Goal: Task Accomplishment & Management: Use online tool/utility

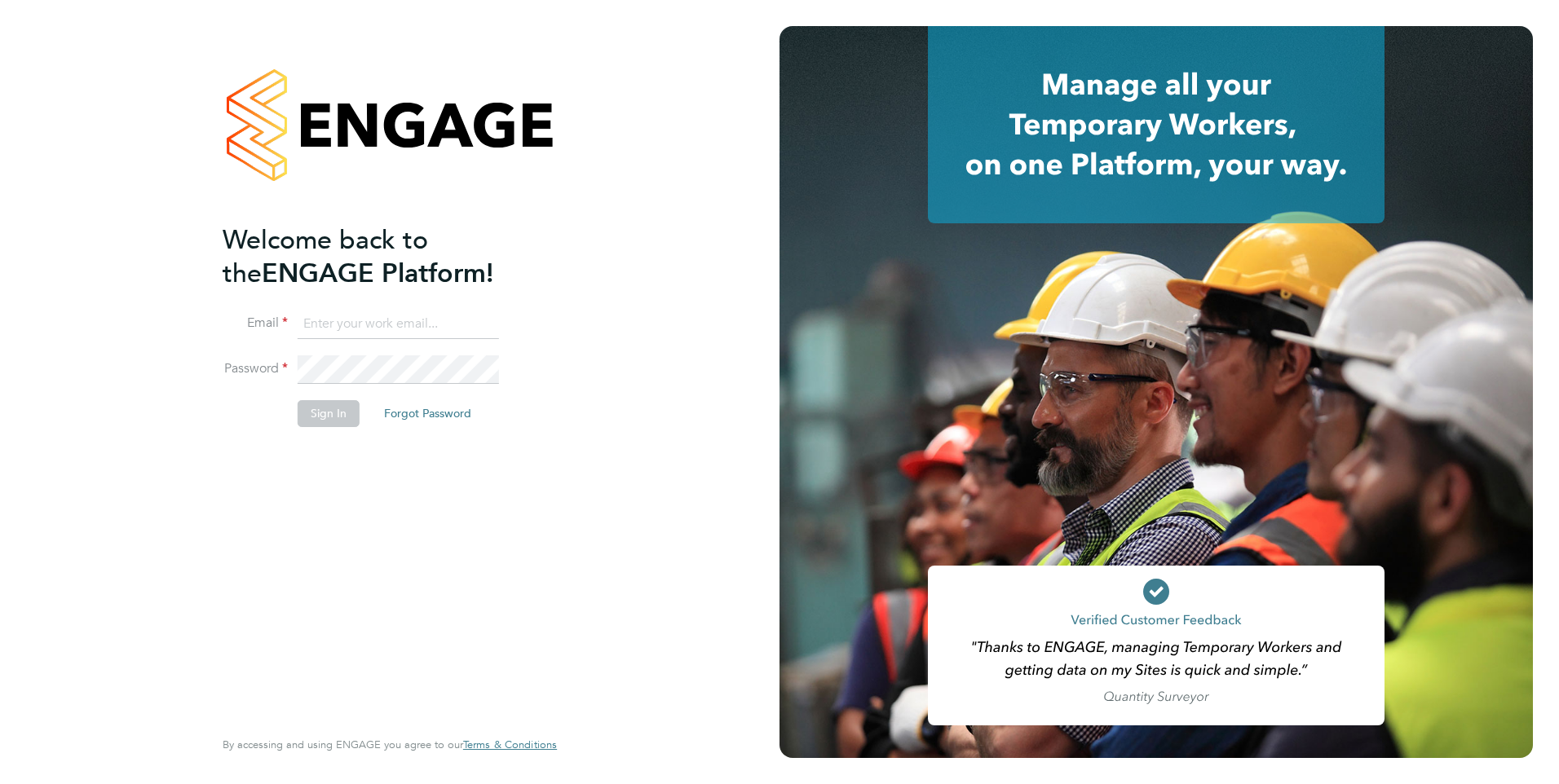
type input "colleen.marshall@NCCLondon.ac.uk"
click at [325, 416] on button "Sign In" at bounding box center [329, 413] width 62 height 26
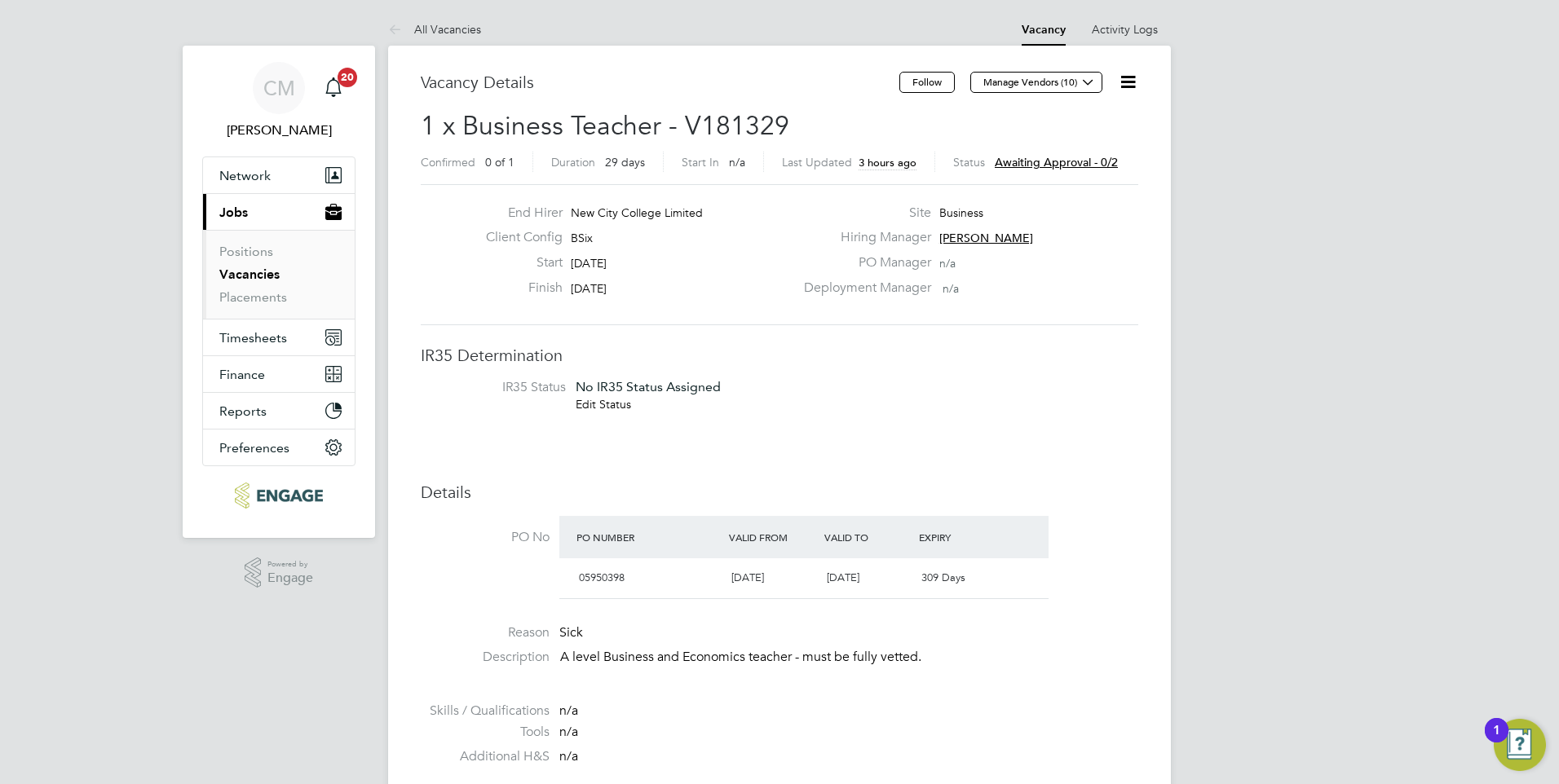
click at [1129, 81] on icon at bounding box center [1127, 82] width 20 height 20
click at [1081, 168] on li "Approve" at bounding box center [1089, 175] width 95 height 23
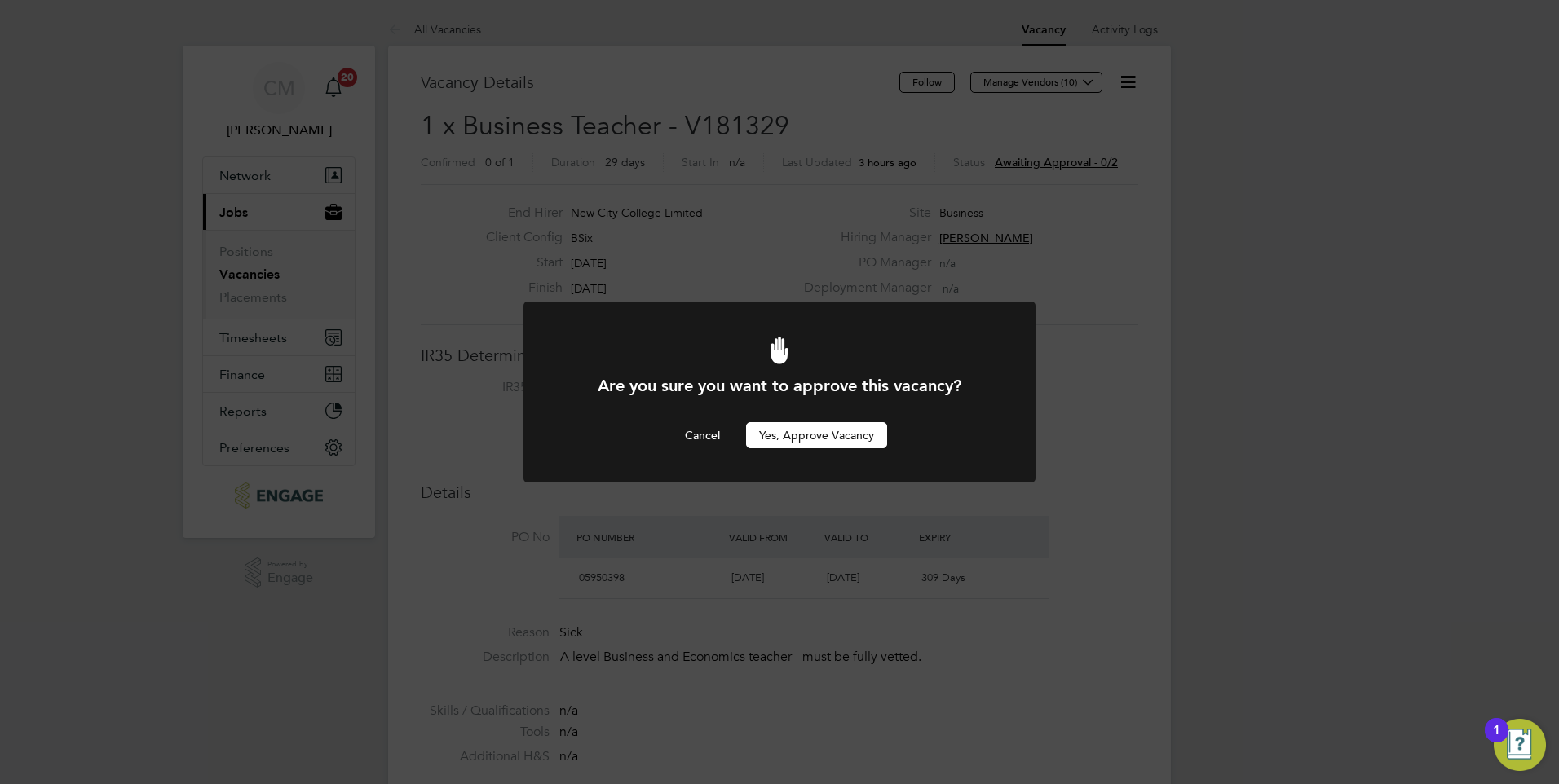
click at [805, 433] on button "Yes, Approve Vacancy" at bounding box center [817, 435] width 141 height 26
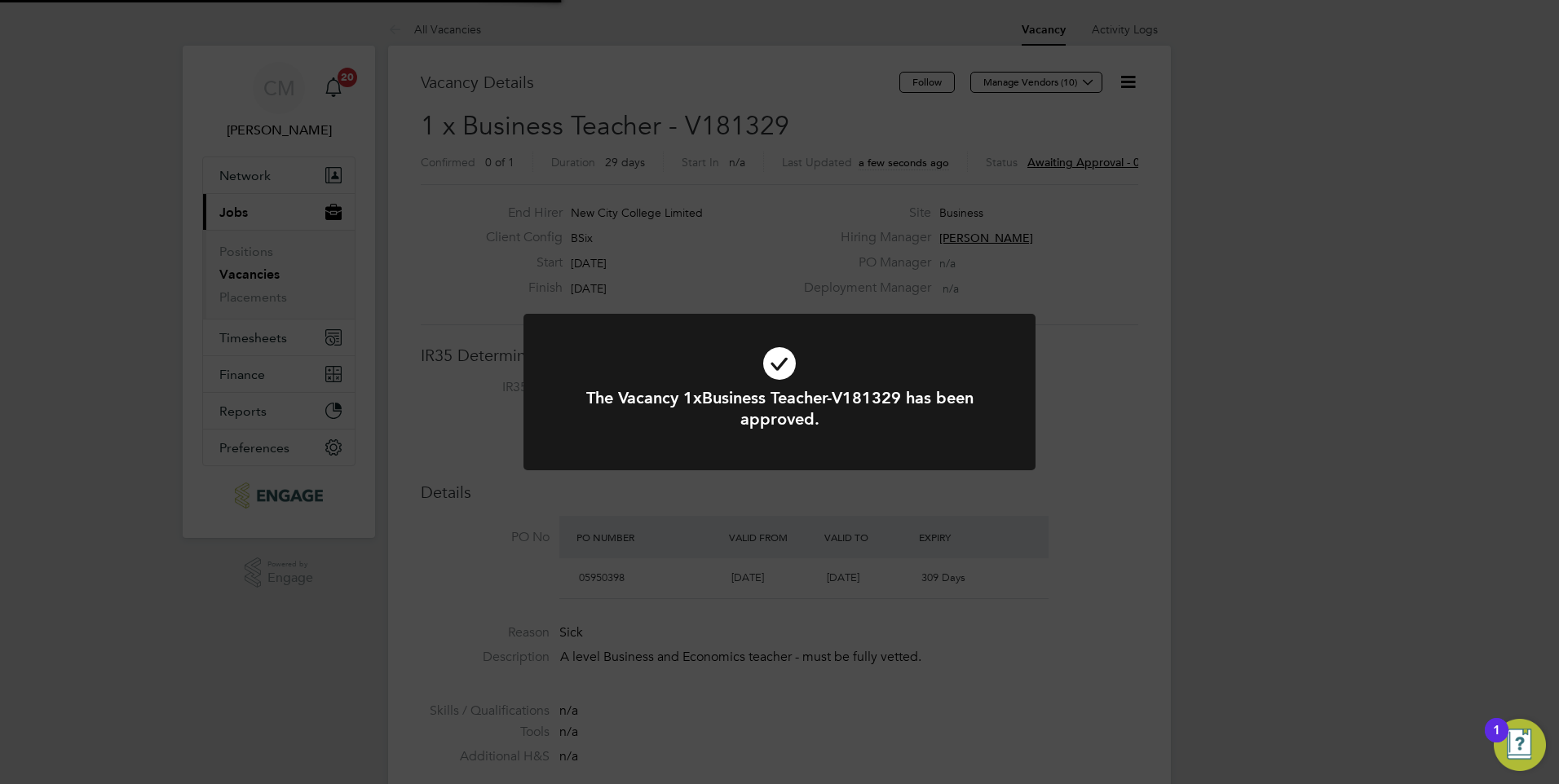
scroll to position [48, 114]
